Goal: Information Seeking & Learning: Learn about a topic

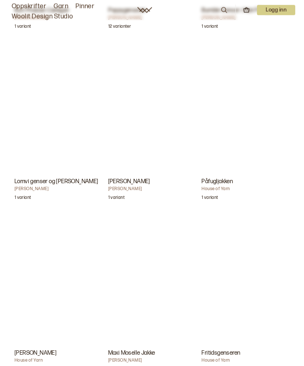
scroll to position [2871, 0]
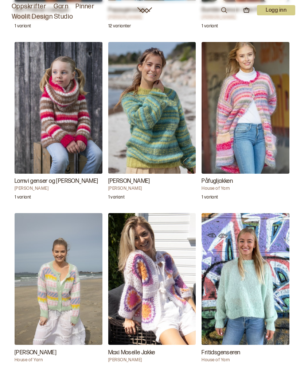
click at [265, 123] on img "Påfugljakken" at bounding box center [246, 108] width 88 height 132
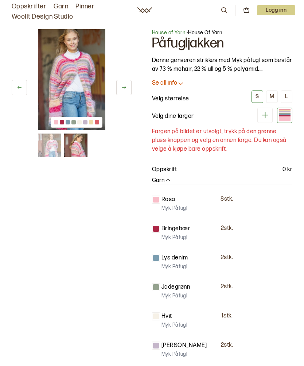
click at [75, 83] on img at bounding box center [71, 79] width 67 height 101
click at [77, 71] on img at bounding box center [71, 79] width 67 height 101
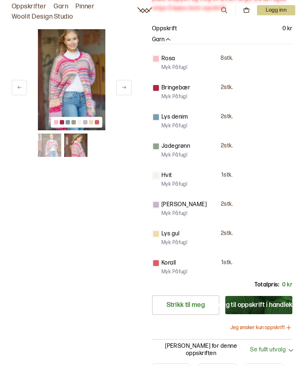
scroll to position [130, 0]
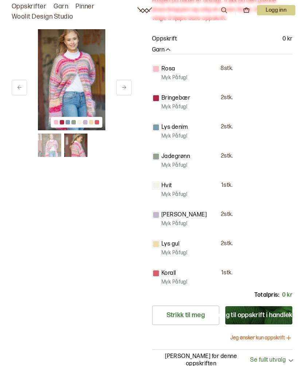
click at [69, 68] on img at bounding box center [71, 79] width 67 height 101
click at [78, 72] on img at bounding box center [71, 79] width 67 height 101
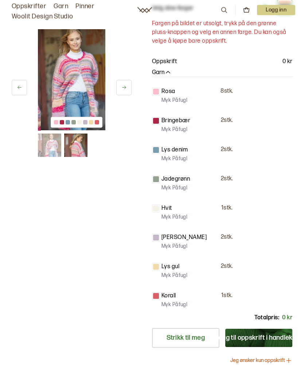
scroll to position [104, 0]
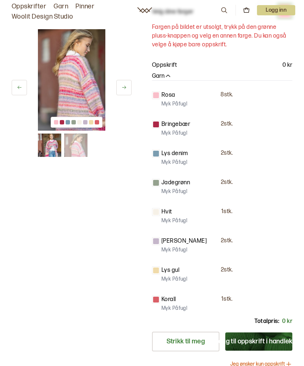
click at [87, 78] on img at bounding box center [71, 79] width 67 height 101
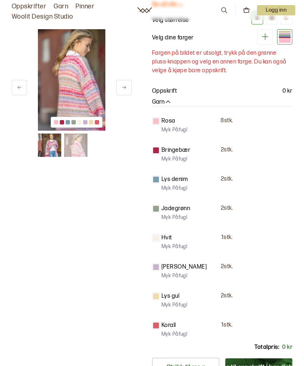
click at [79, 81] on img at bounding box center [71, 79] width 67 height 101
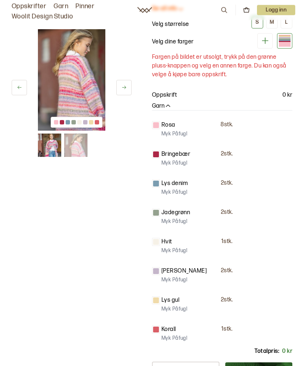
scroll to position [64, 0]
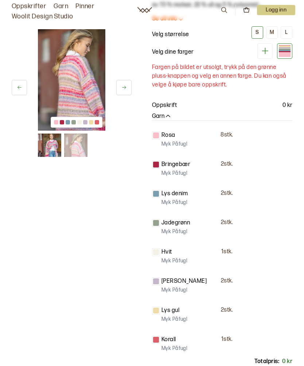
click at [79, 76] on img at bounding box center [71, 79] width 67 height 101
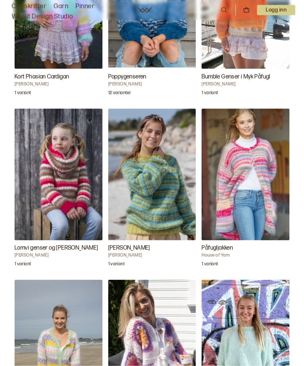
scroll to position [2805, 0]
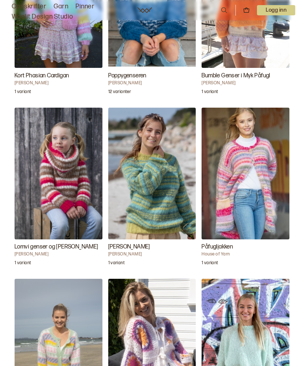
click at [254, 186] on img "Påfugljakken" at bounding box center [246, 174] width 88 height 132
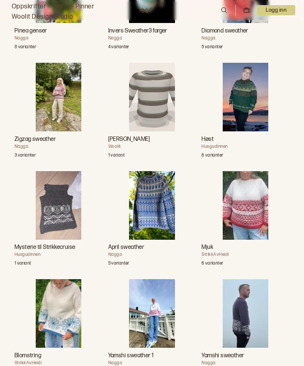
scroll to position [963, 0]
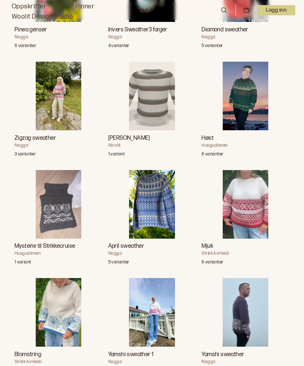
click at [55, 130] on img "Zigzag sweather" at bounding box center [59, 96] width 46 height 69
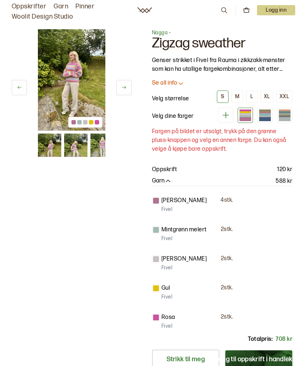
click at [56, 147] on img at bounding box center [49, 144] width 23 height 23
click at [88, 77] on img at bounding box center [71, 79] width 67 height 101
click at [77, 78] on img at bounding box center [71, 79] width 67 height 101
click at [74, 71] on img at bounding box center [71, 79] width 67 height 101
click at [73, 94] on img at bounding box center [71, 79] width 67 height 101
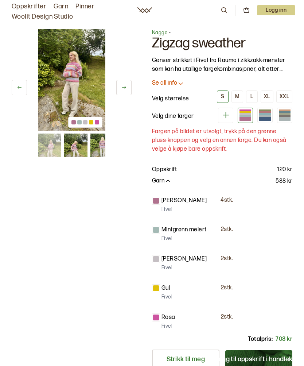
click at [124, 89] on icon at bounding box center [123, 87] width 5 height 5
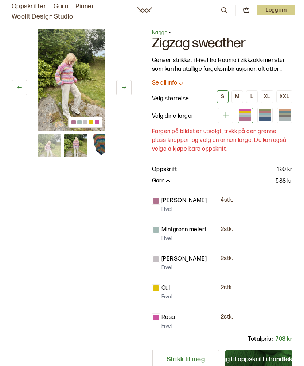
click at [74, 92] on img at bounding box center [71, 79] width 67 height 101
click at [77, 88] on img at bounding box center [71, 79] width 67 height 101
click at [102, 145] on img at bounding box center [101, 144] width 23 height 23
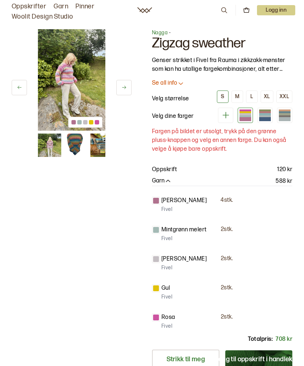
click at [77, 151] on img at bounding box center [75, 144] width 23 height 23
click at [82, 89] on img at bounding box center [71, 79] width 67 height 101
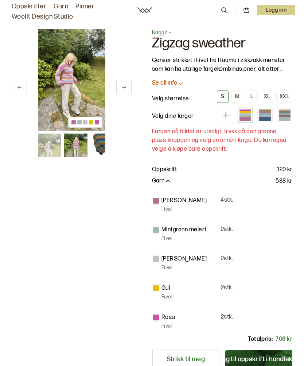
click at [69, 80] on img at bounding box center [71, 79] width 67 height 101
click at [124, 93] on button at bounding box center [123, 87] width 15 height 15
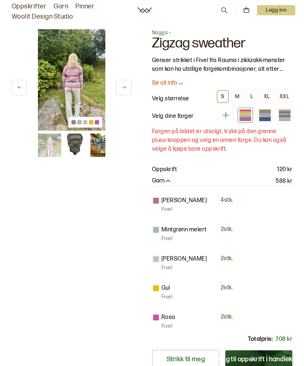
click at [129, 90] on button at bounding box center [123, 87] width 15 height 15
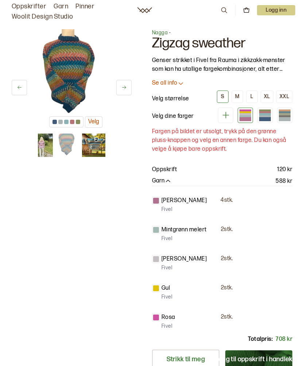
click at [131, 87] on button at bounding box center [123, 87] width 15 height 15
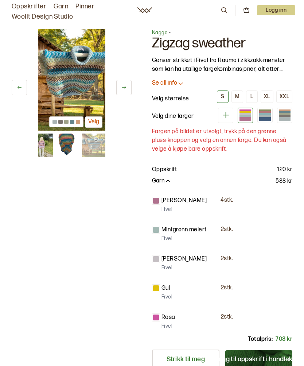
click at [129, 93] on button at bounding box center [123, 87] width 15 height 15
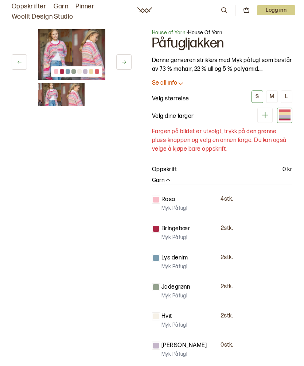
click at [184, 83] on icon at bounding box center [180, 82] width 7 height 7
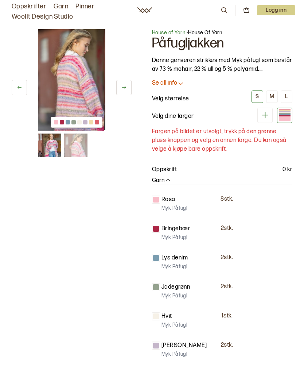
click at [85, 77] on img at bounding box center [69, 79] width 67 height 101
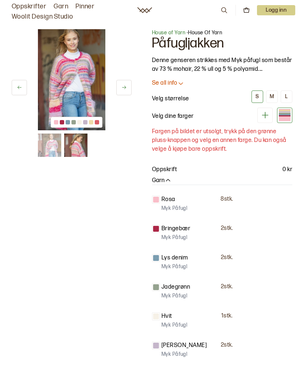
click at [78, 80] on img at bounding box center [71, 79] width 67 height 101
click at [83, 83] on img at bounding box center [71, 79] width 67 height 101
click at [223, 11] on icon at bounding box center [224, 10] width 8 height 8
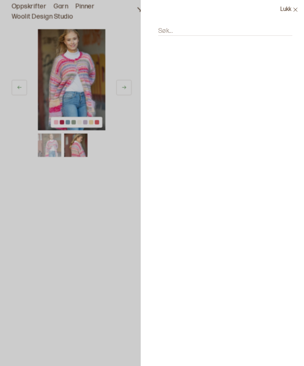
click at [296, 11] on icon at bounding box center [295, 9] width 5 height 5
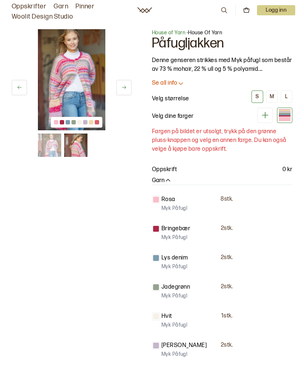
click at [82, 148] on img at bounding box center [75, 144] width 23 height 23
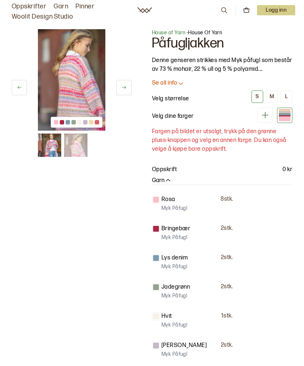
click at [82, 85] on img at bounding box center [71, 79] width 67 height 101
